Goal: Ask a question

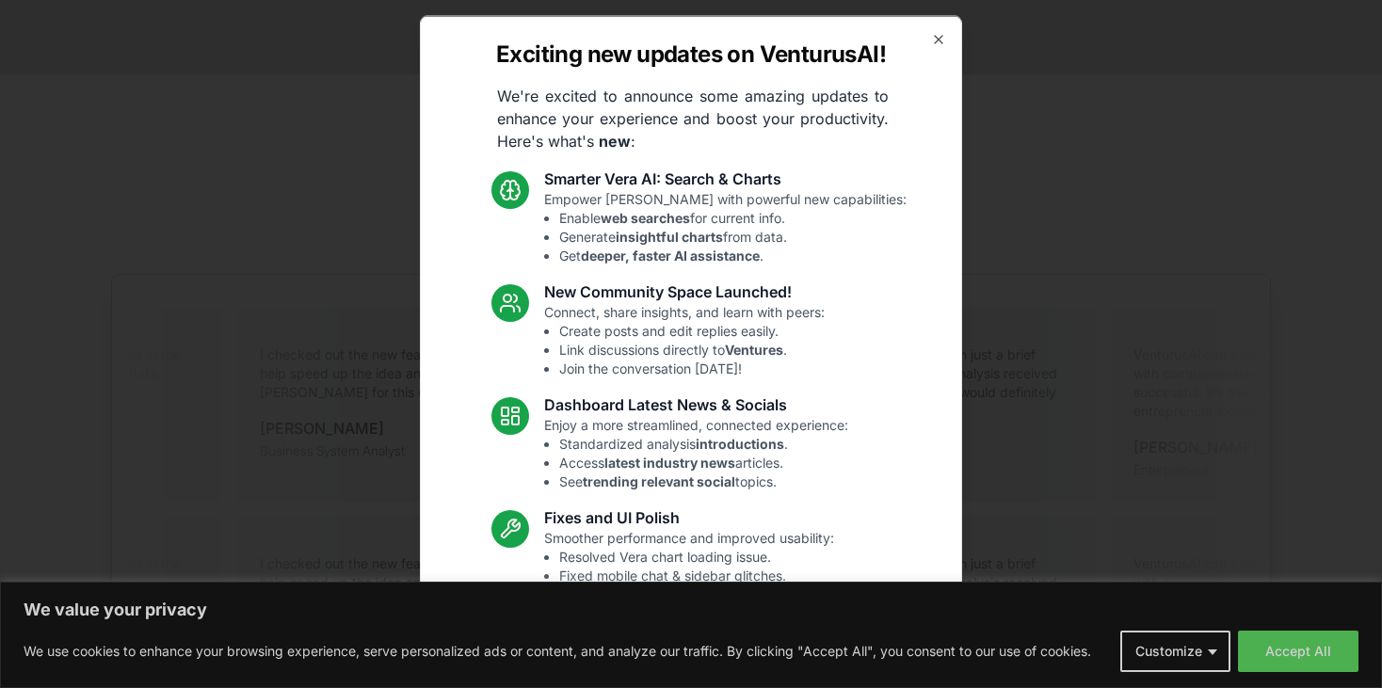
scroll to position [3686, 0]
click at [931, 34] on icon "button" at bounding box center [938, 38] width 15 height 15
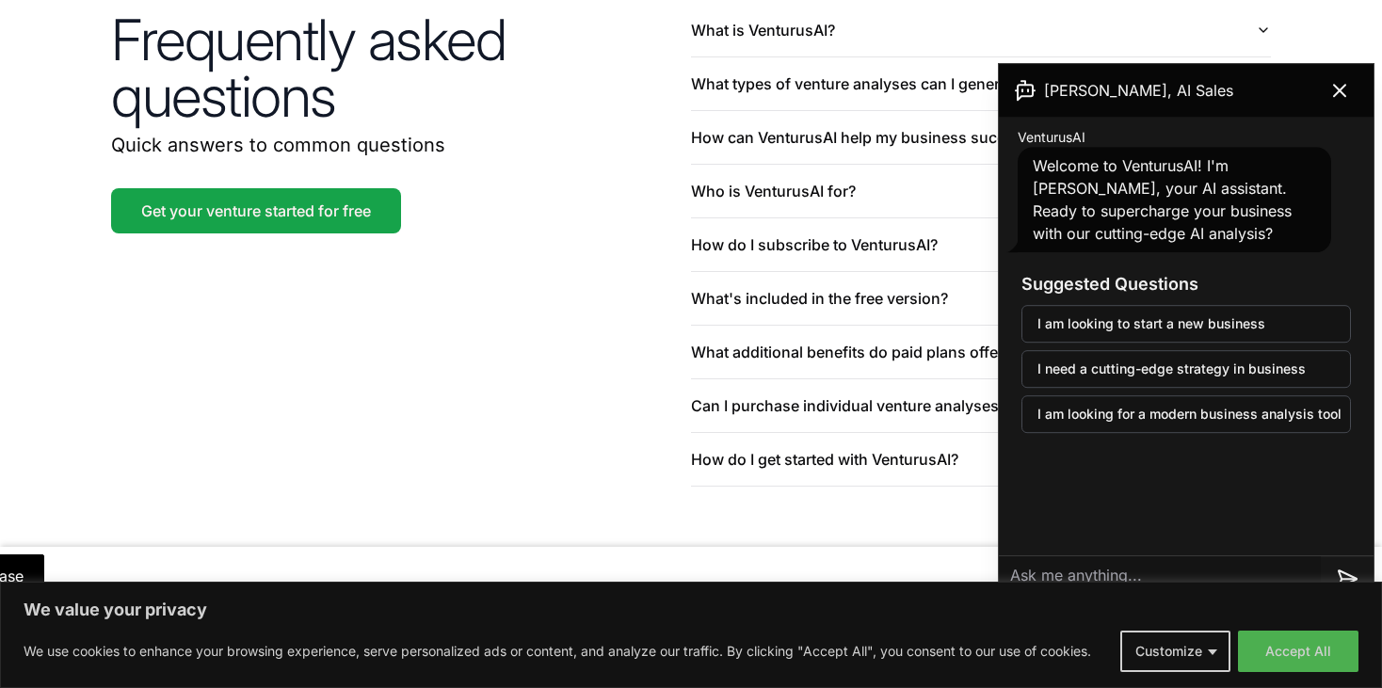
scroll to position [4564, 0]
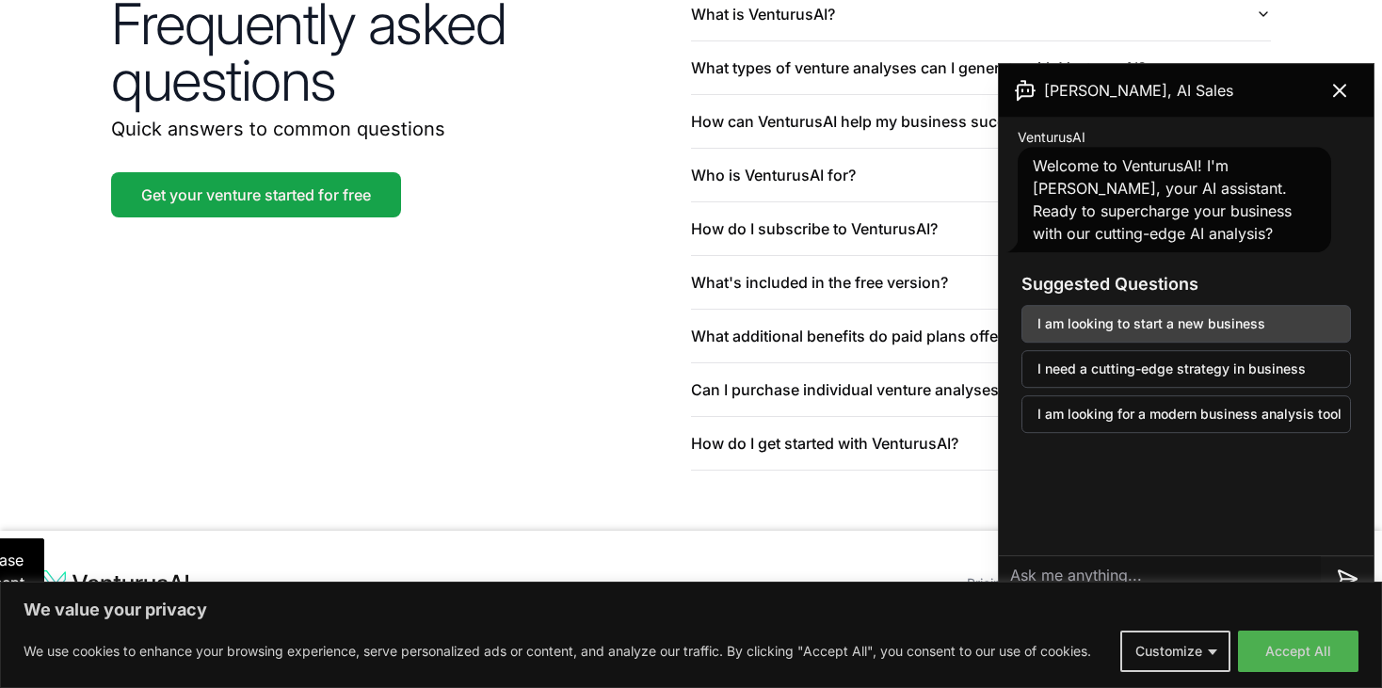
click at [1299, 336] on button "I am looking to start a new business" at bounding box center [1185, 324] width 329 height 38
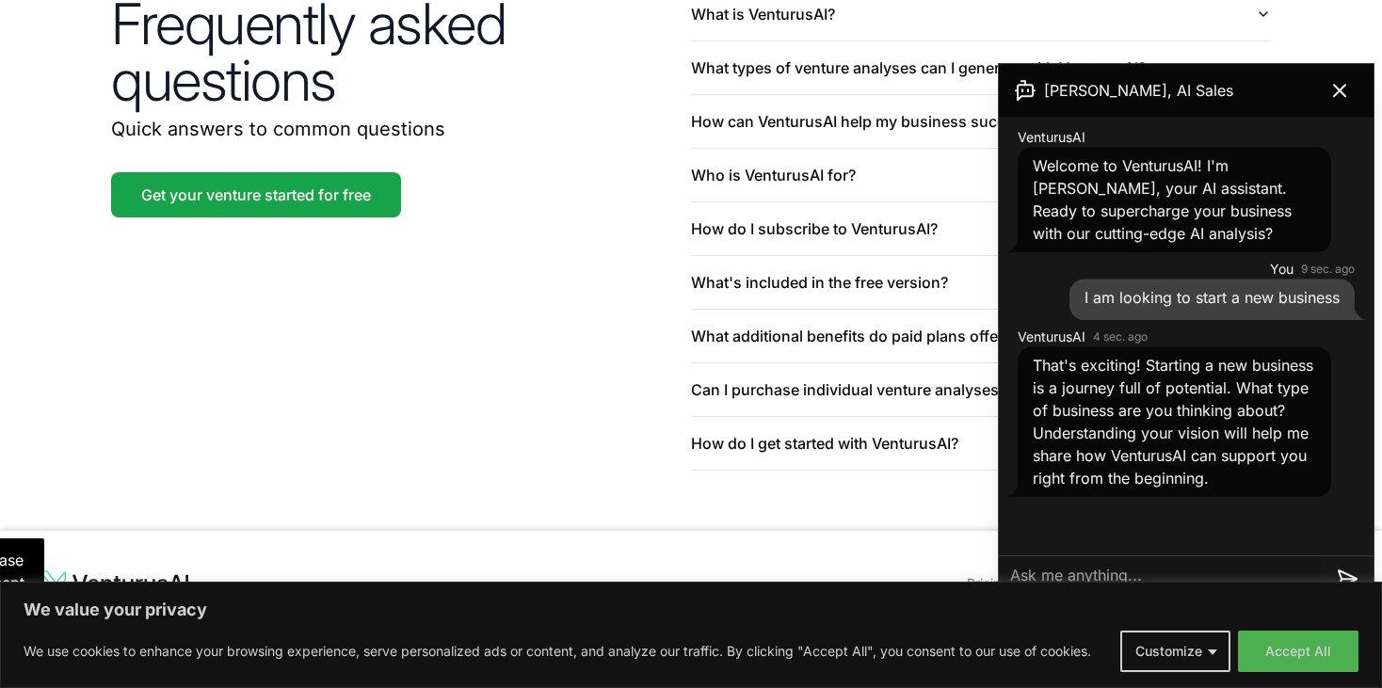
click at [1274, 575] on textarea at bounding box center [1160, 578] width 322 height 45
click at [1268, 564] on textarea at bounding box center [1160, 578] width 322 height 45
type textarea "A pay as you go off grid solar panel"
click at [1341, 573] on icon at bounding box center [1347, 579] width 23 height 23
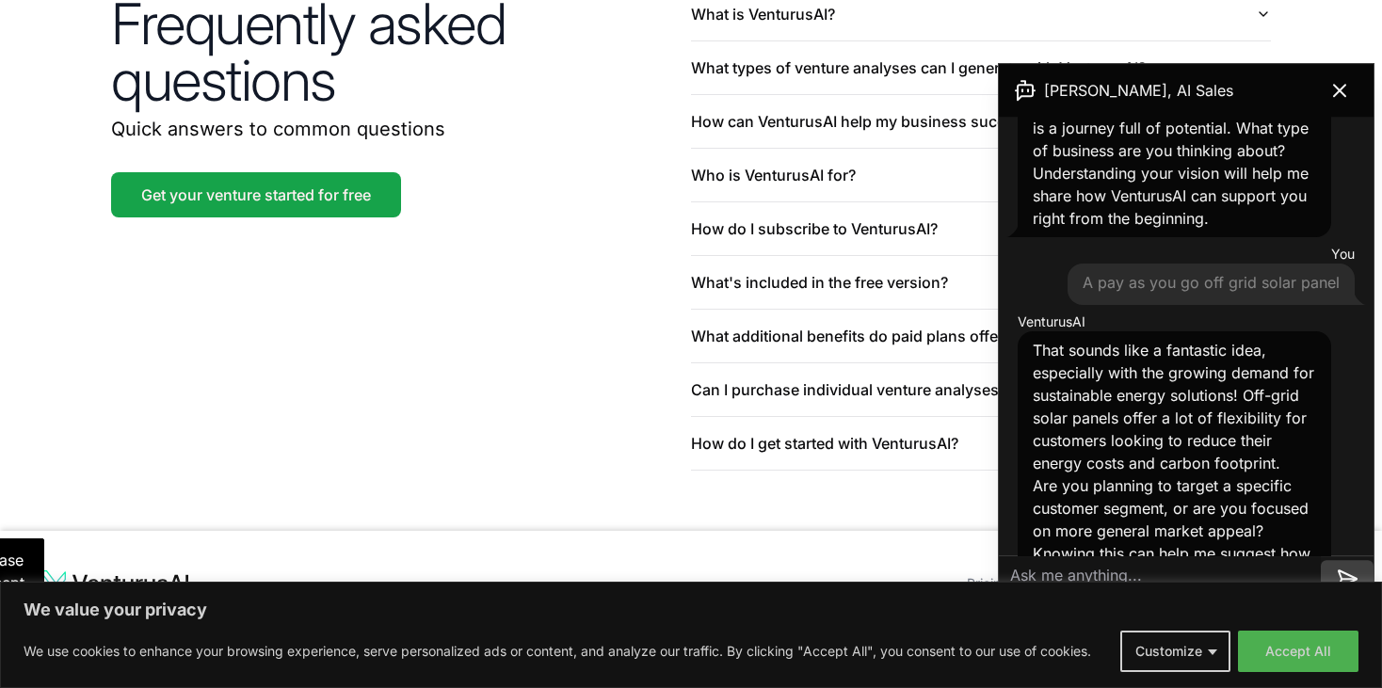
scroll to position [400, 0]
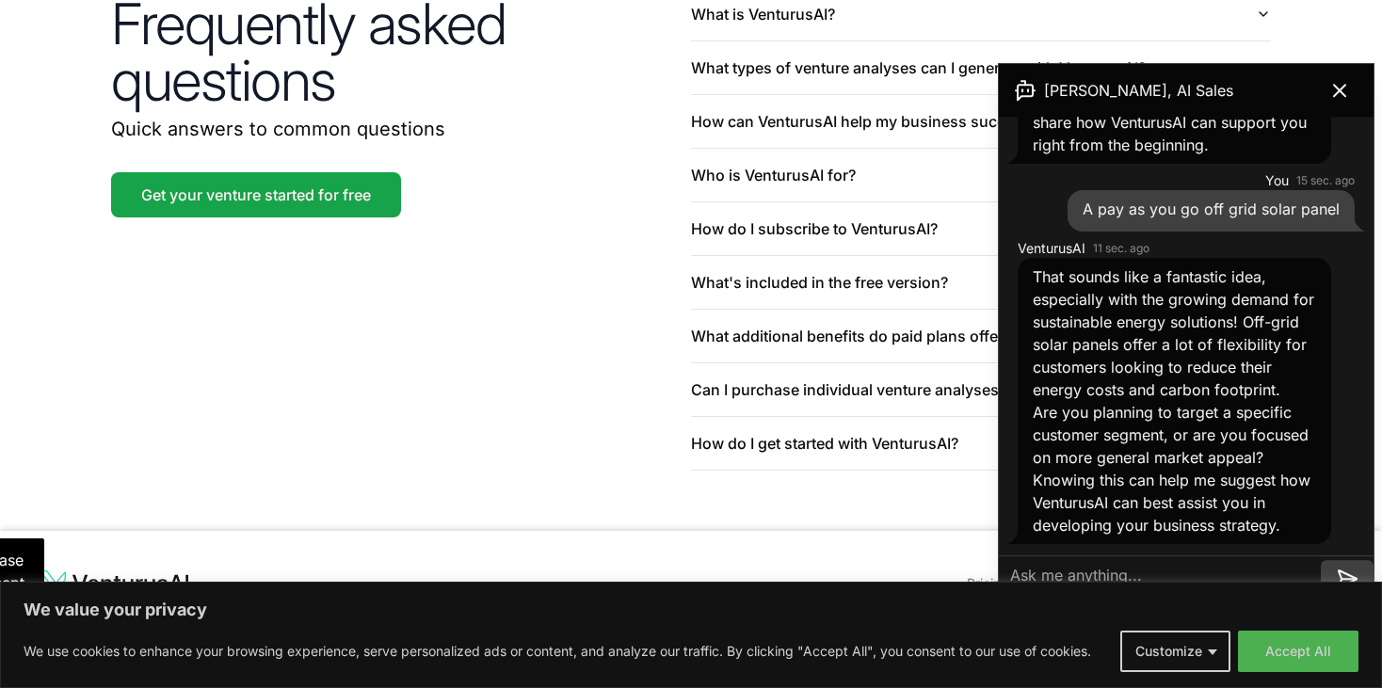
click at [1270, 569] on textarea at bounding box center [1160, 578] width 322 height 45
type textarea "I am planning to target [GEOGRAPHIC_DATA]"
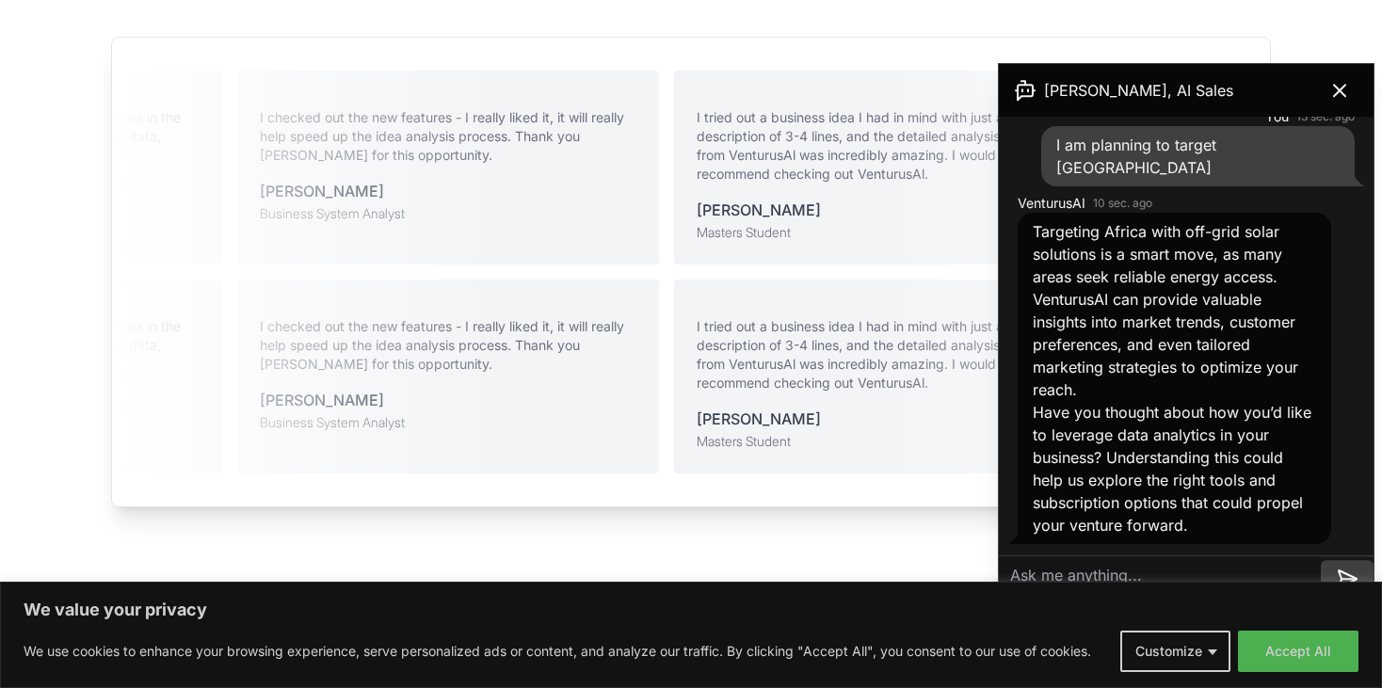
scroll to position [3923, 0]
click at [1027, 575] on textarea at bounding box center [1160, 578] width 322 height 45
type textarea "h"
type textarea "what about ai for business"
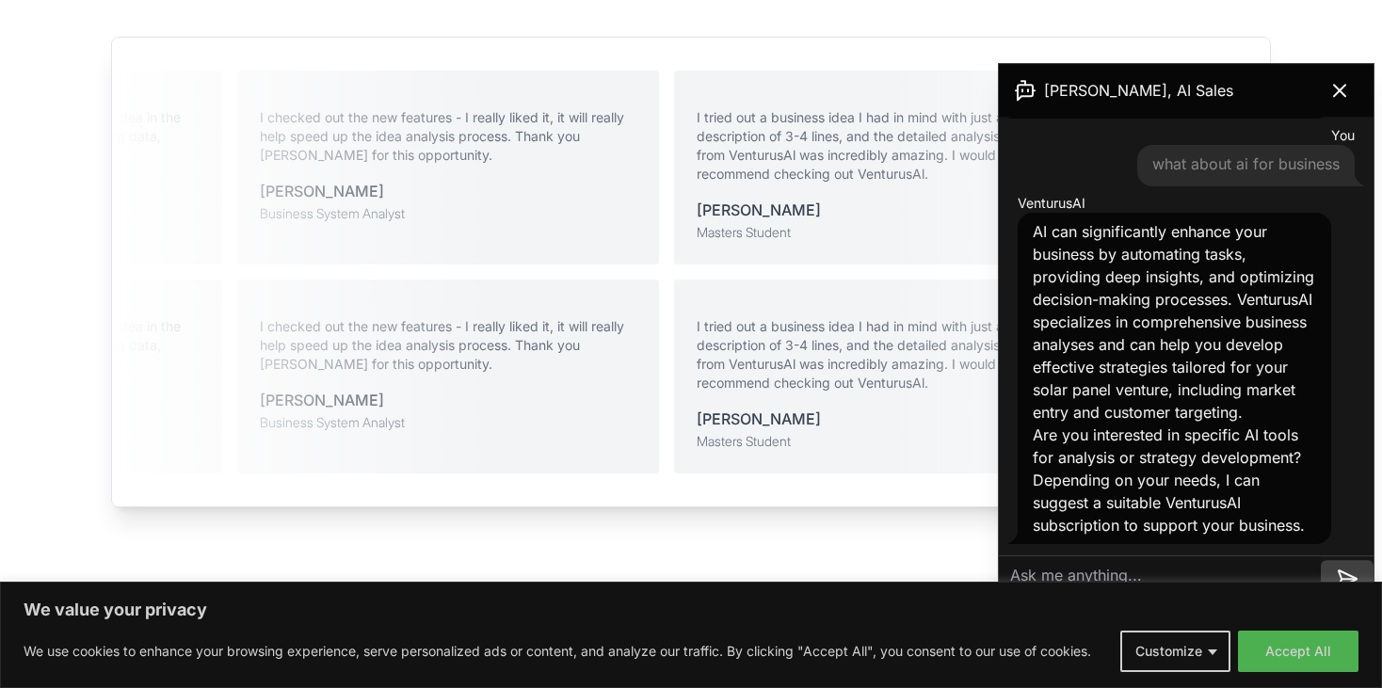
scroll to position [1296, 0]
click at [1338, 96] on icon at bounding box center [1339, 90] width 23 height 23
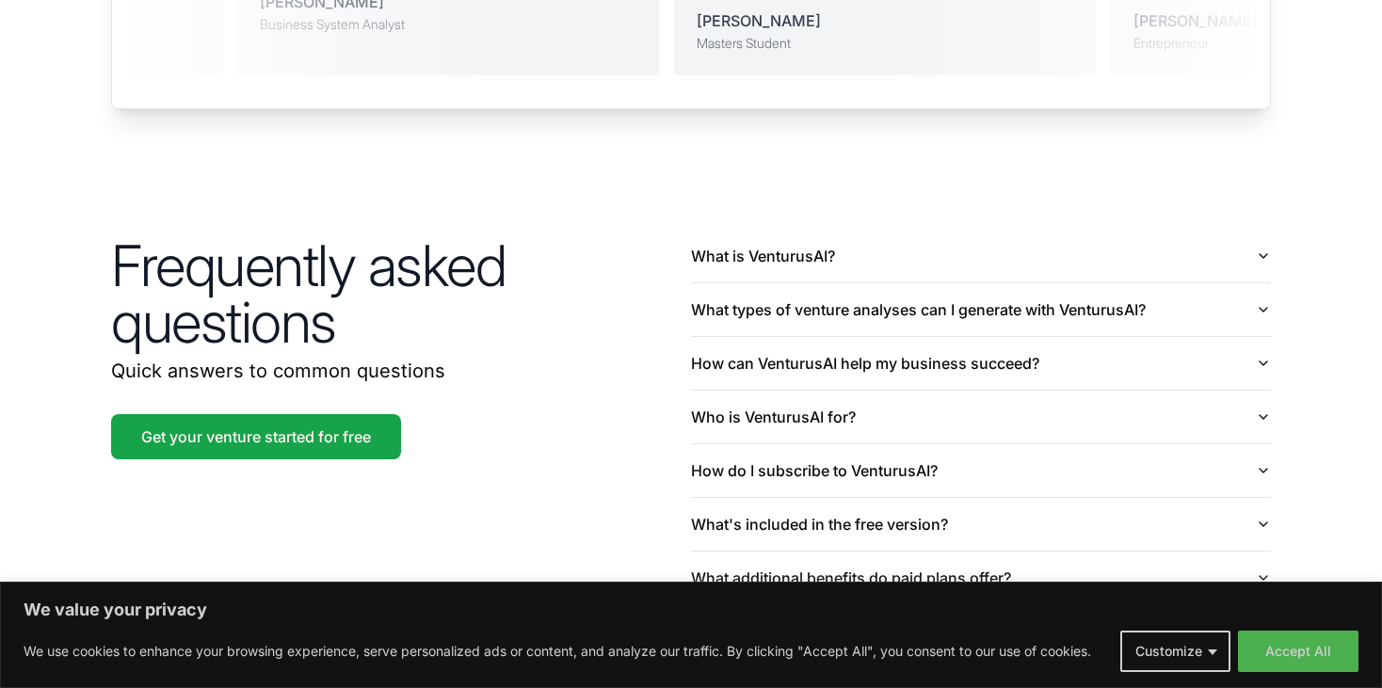
scroll to position [4323, 0]
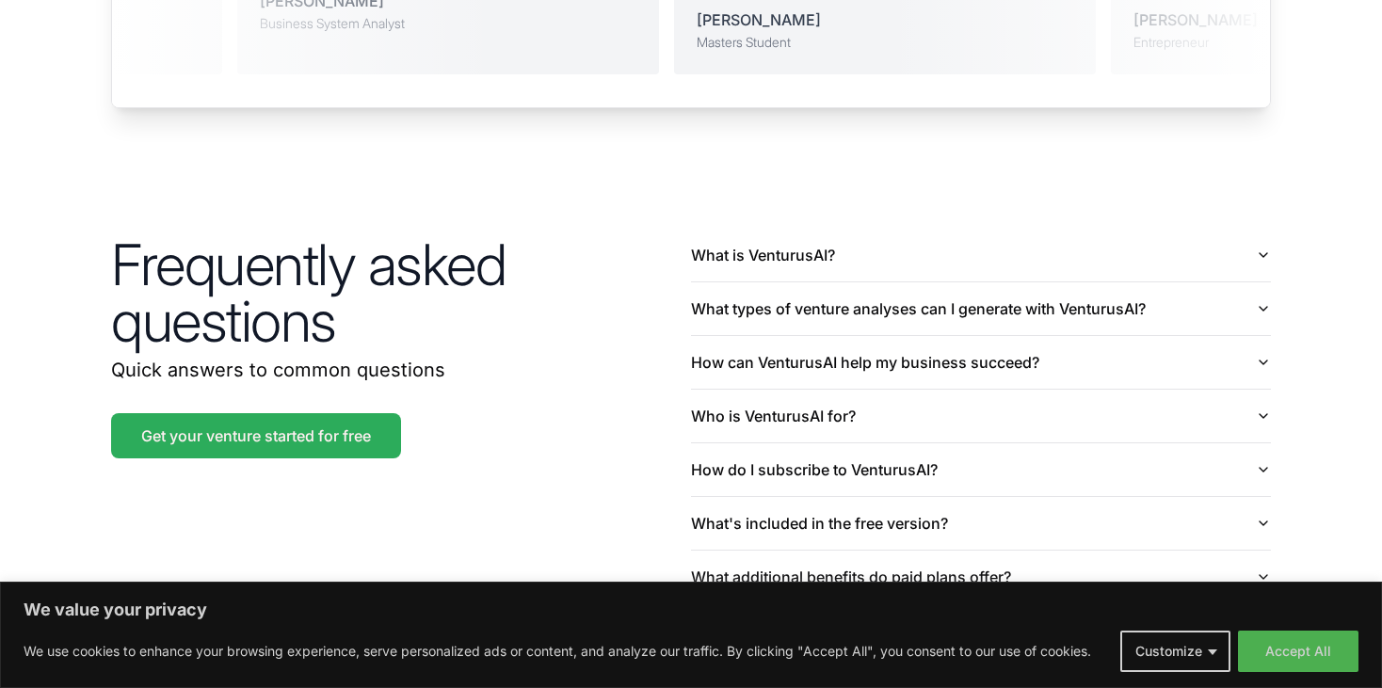
click at [370, 425] on link "Get your venture started for free" at bounding box center [256, 435] width 290 height 45
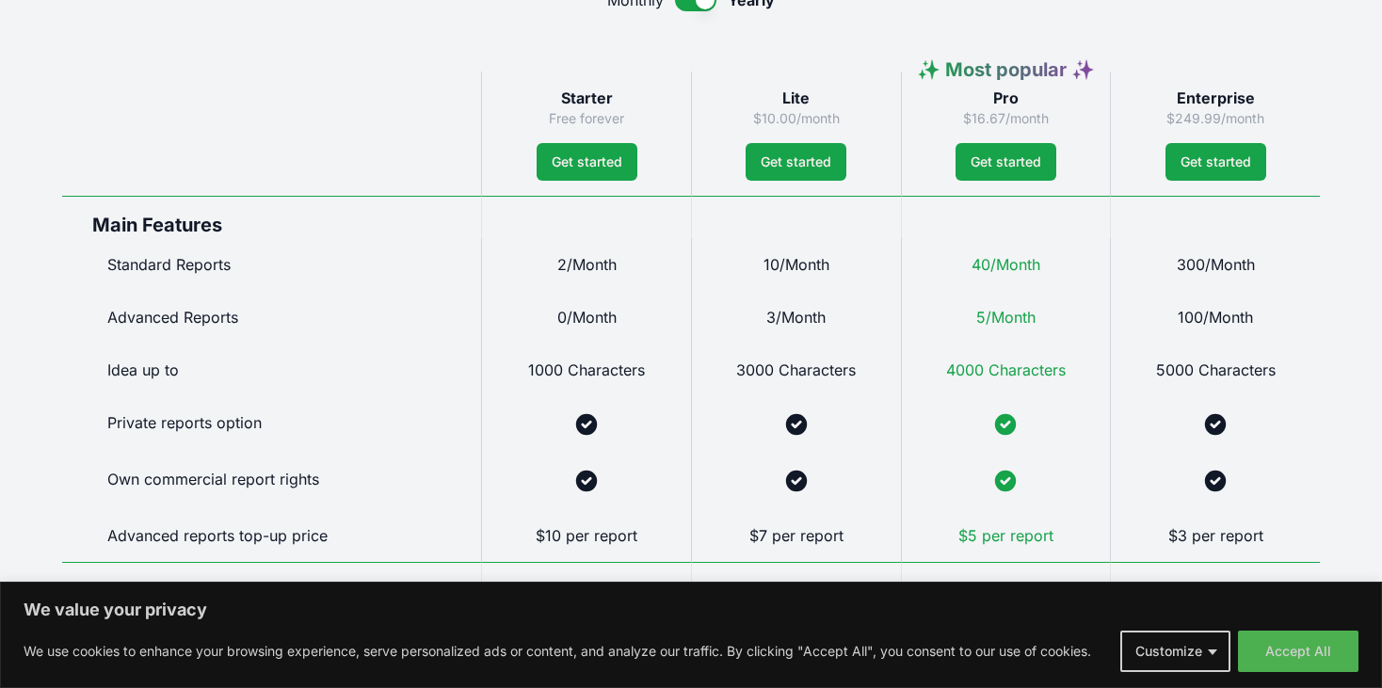
scroll to position [986, 0]
